Goal: Information Seeking & Learning: Learn about a topic

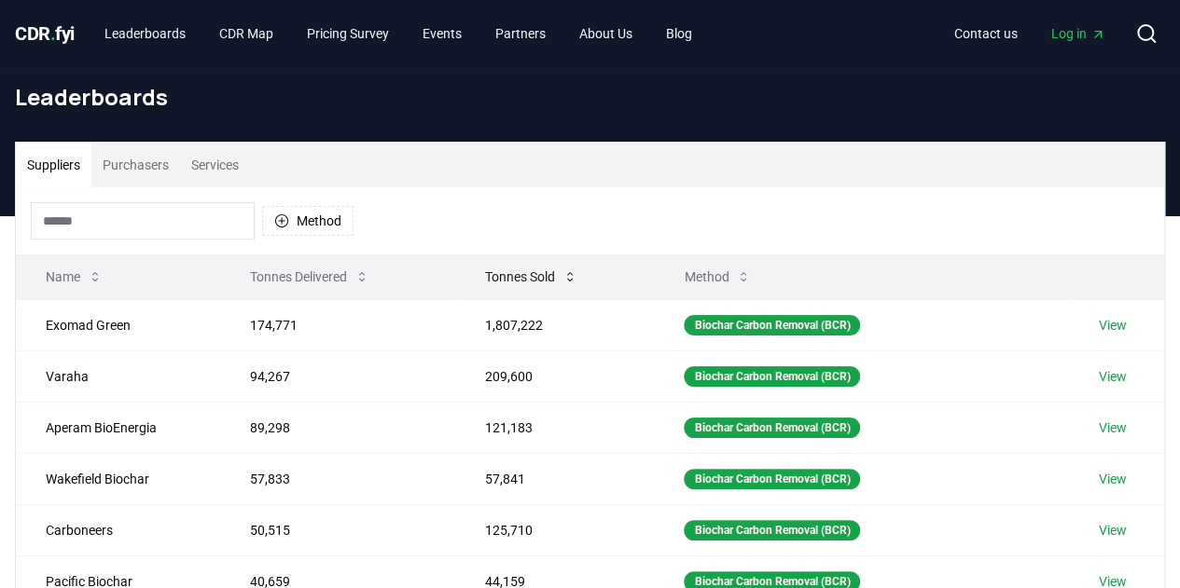
click at [560, 271] on button "Tonnes Sold" at bounding box center [531, 276] width 122 height 37
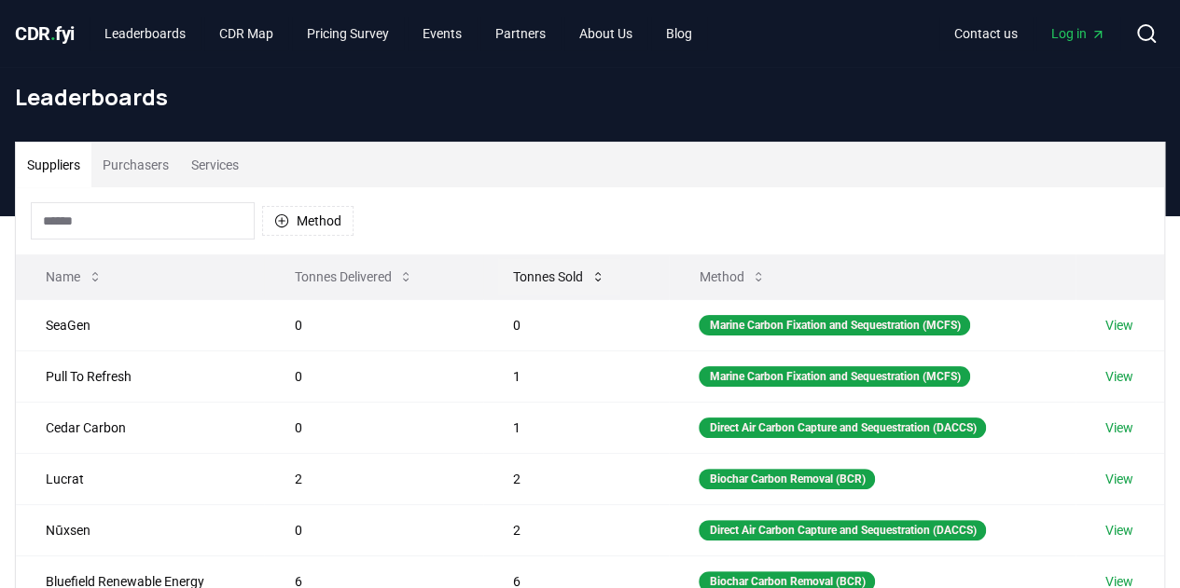
click at [560, 273] on button "Tonnes Sold" at bounding box center [559, 276] width 122 height 37
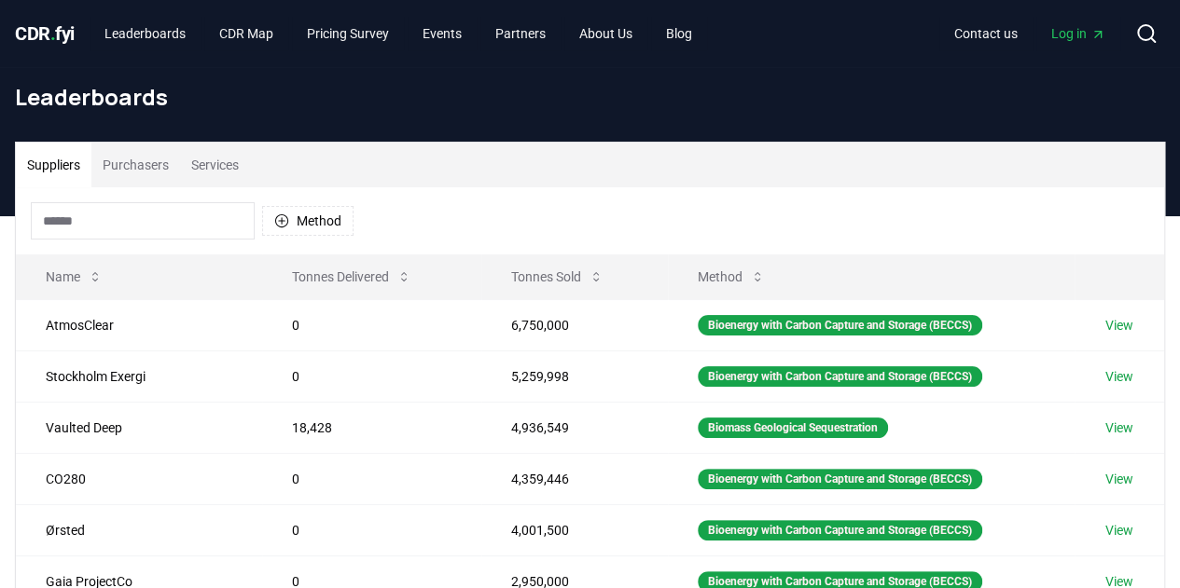
click at [173, 222] on input at bounding box center [143, 220] width 224 height 37
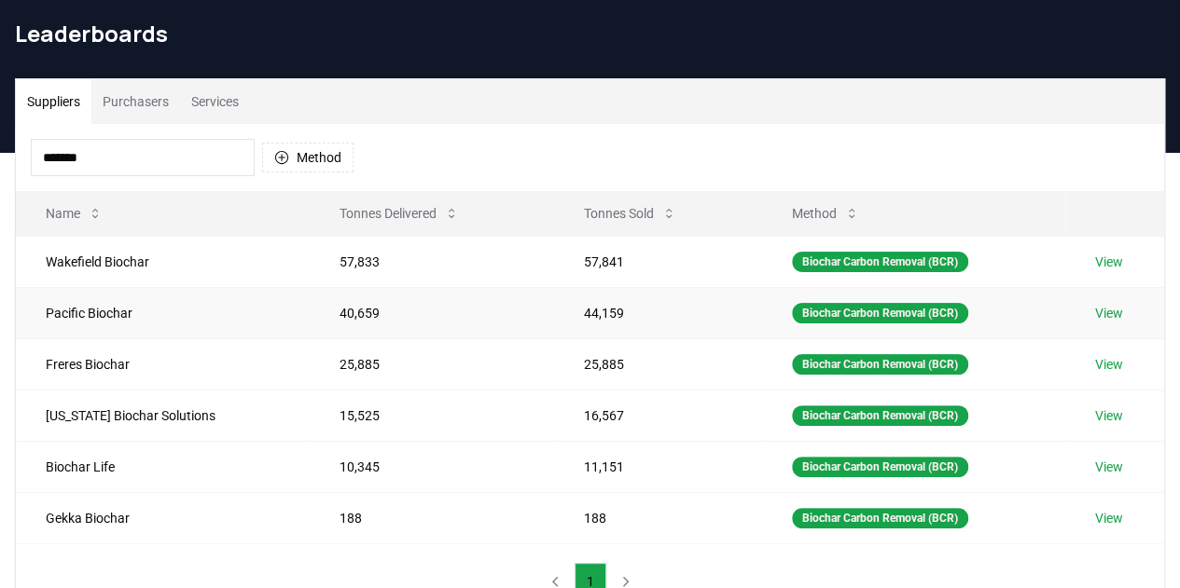
scroll to position [93, 0]
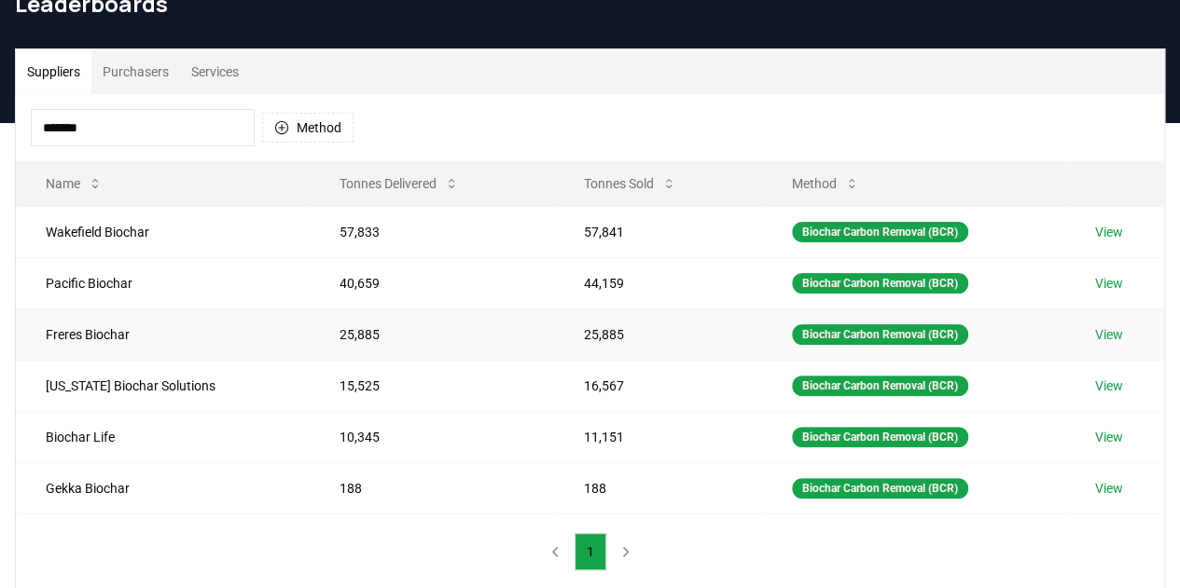
type input "*******"
click at [86, 332] on td "Freres Biochar" at bounding box center [163, 334] width 294 height 51
drag, startPoint x: 209, startPoint y: 132, endPoint x: 0, endPoint y: 131, distance: 208.9
click at [0, 131] on div "Suppliers Purchasers Services ******* Method Name Tonnes Delivered Tonnes Sold …" at bounding box center [590, 319] width 1180 height 542
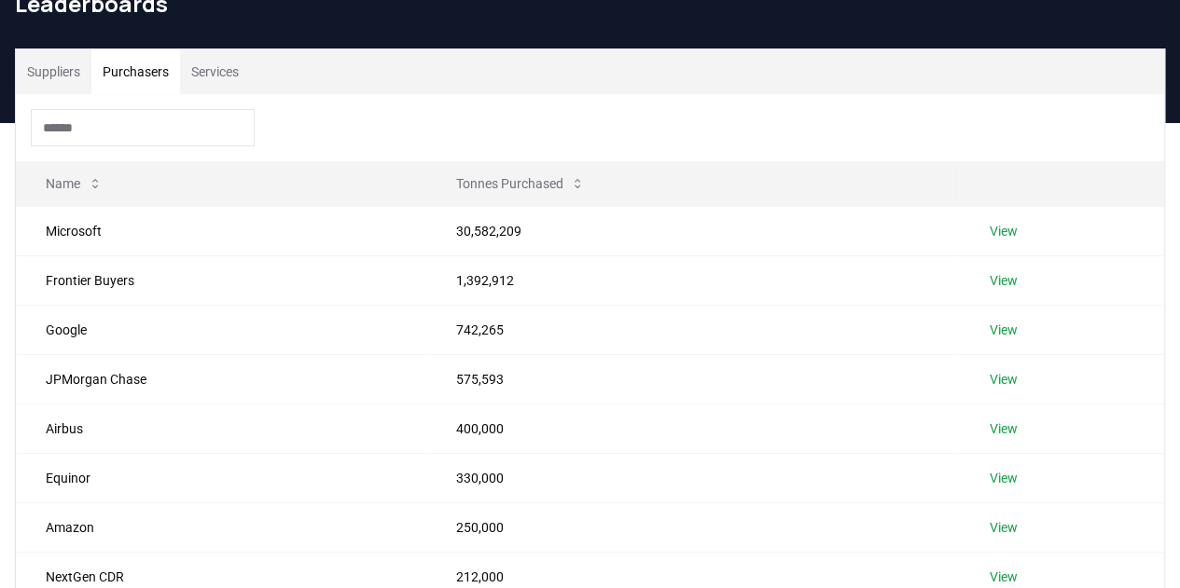
click at [149, 84] on button "Purchasers" at bounding box center [135, 71] width 89 height 45
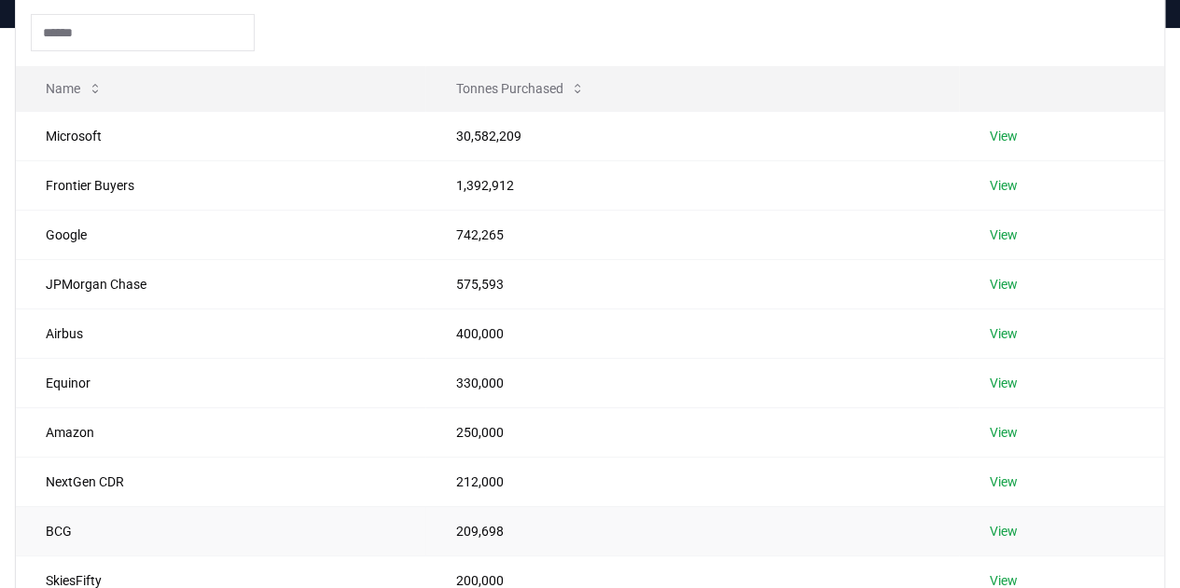
scroll to position [373, 0]
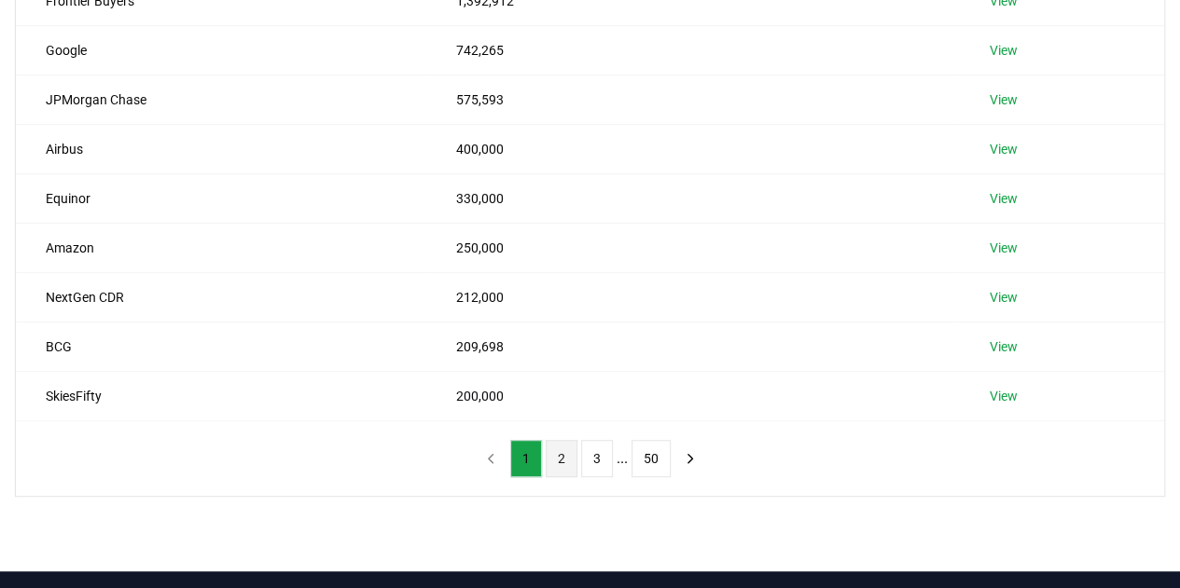
click at [557, 459] on button "2" at bounding box center [562, 458] width 32 height 37
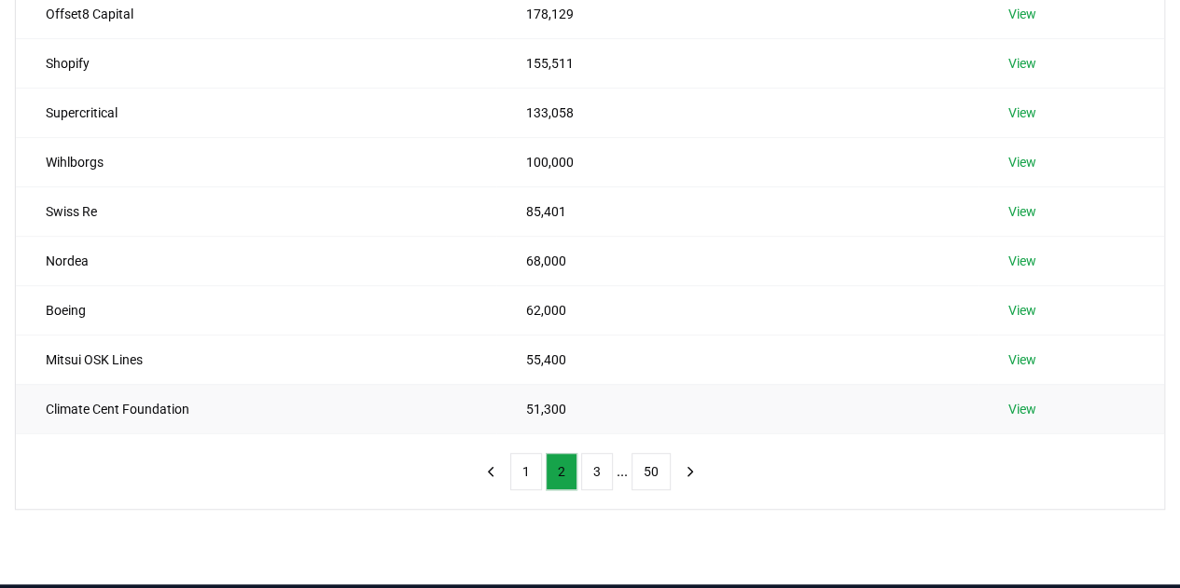
scroll to position [466, 0]
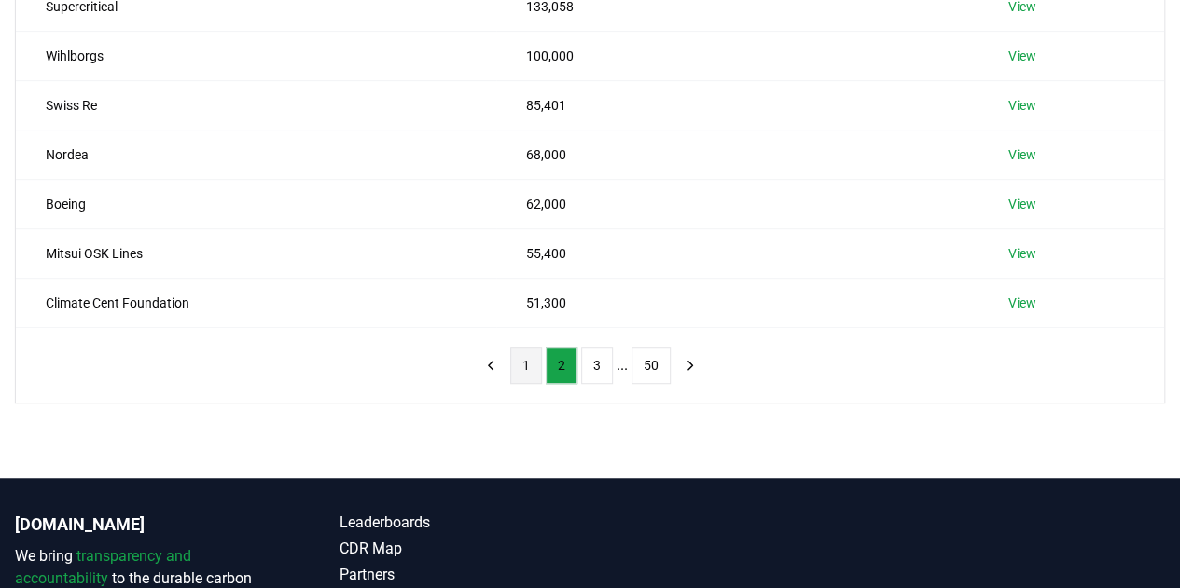
click at [528, 374] on button "1" at bounding box center [526, 365] width 32 height 37
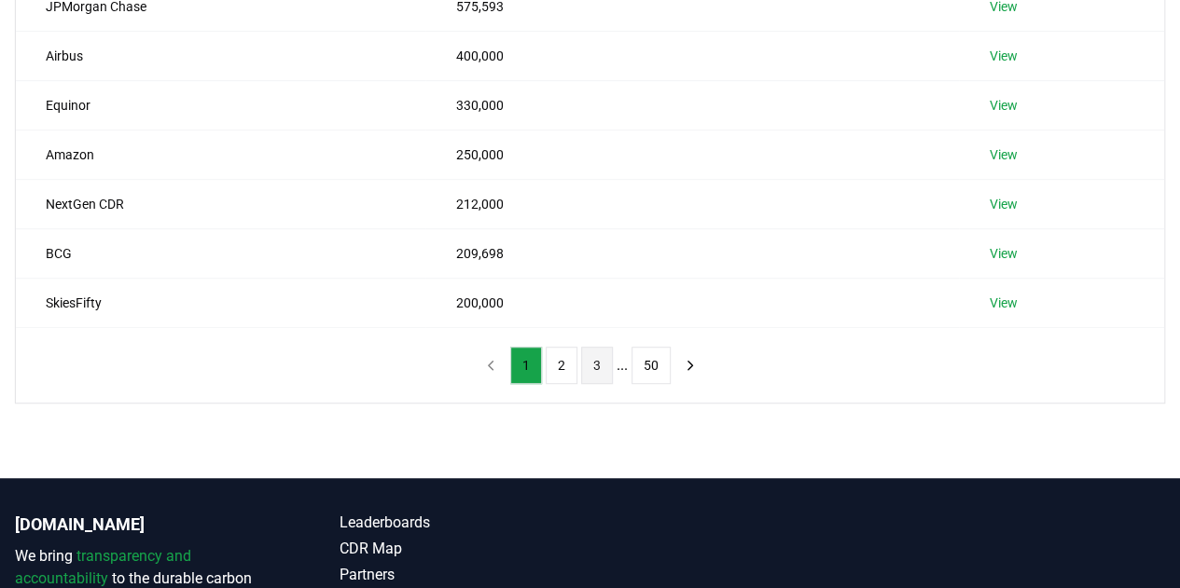
click at [592, 363] on button "3" at bounding box center [597, 365] width 32 height 37
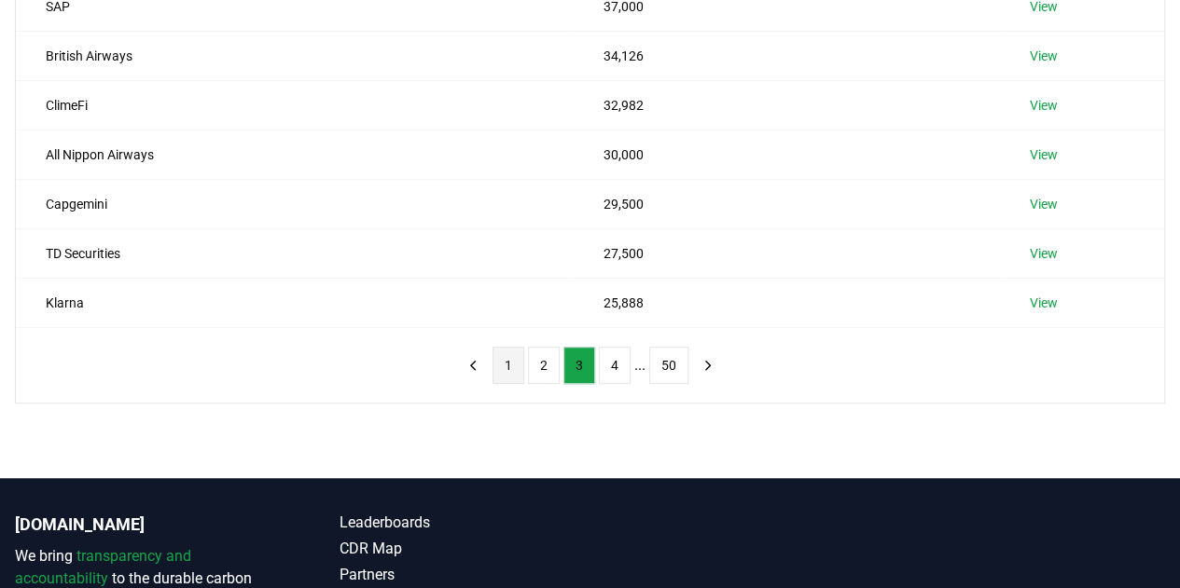
click at [514, 368] on button "1" at bounding box center [508, 365] width 32 height 37
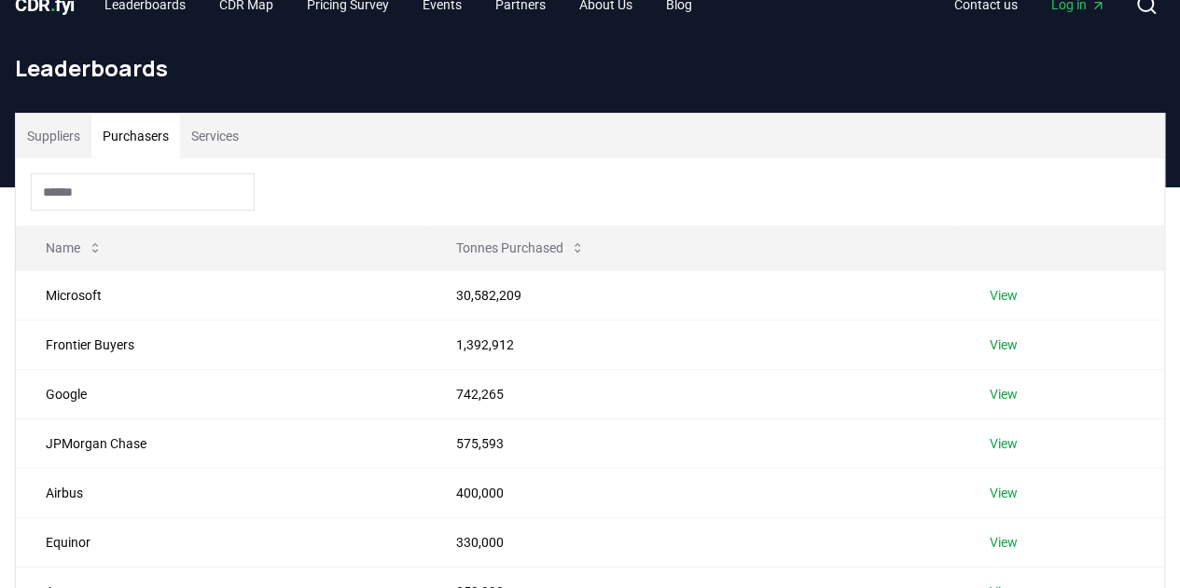
scroll to position [0, 0]
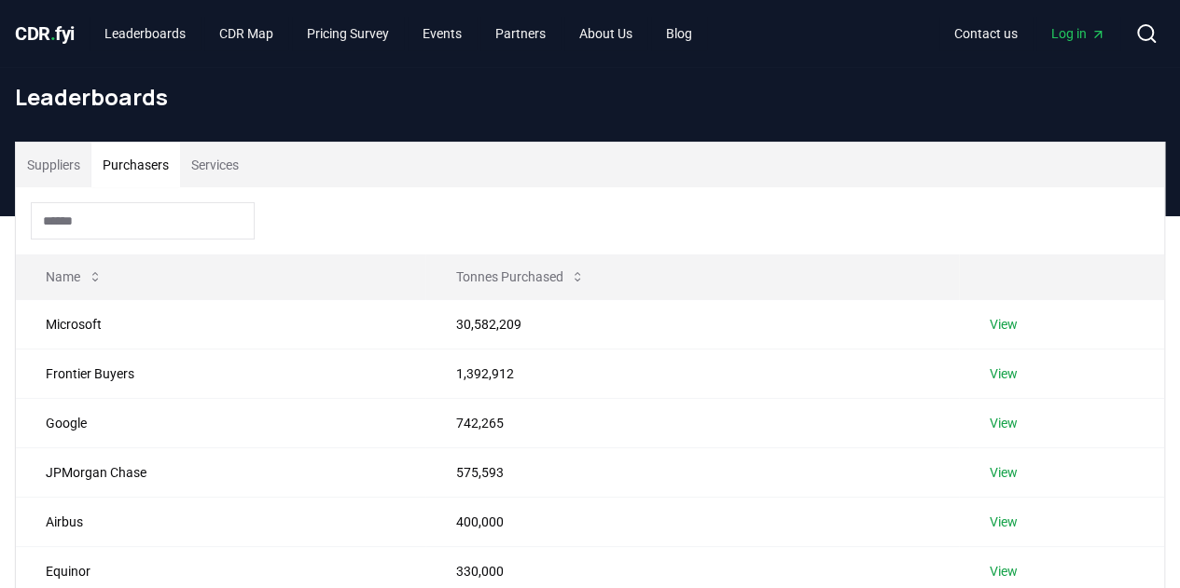
click at [63, 165] on button "Suppliers" at bounding box center [54, 165] width 76 height 45
